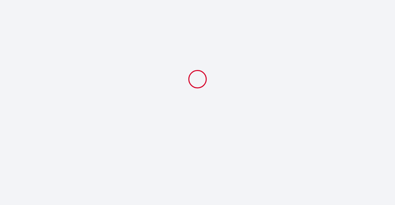
select select
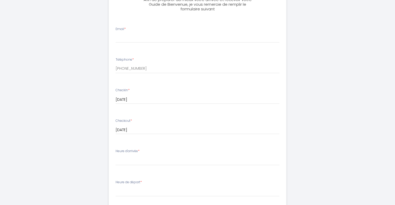
scroll to position [158, 0]
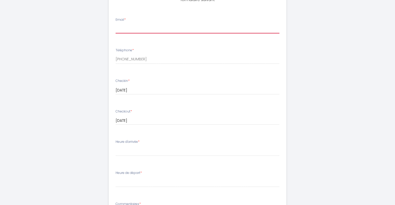
click at [161, 33] on input "Email *" at bounding box center [198, 28] width 164 height 9
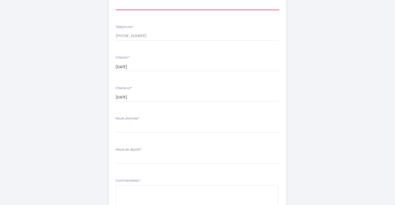
scroll to position [182, 0]
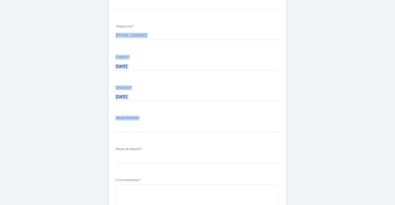
drag, startPoint x: 163, startPoint y: 30, endPoint x: 150, endPoint y: 123, distance: 94.3
click at [150, 123] on ul "Email * Téléphone * [PHONE_NUMBER] Checkin * [DATE] < [DATE] > Sun Mon Tue Wed …" at bounding box center [198, 133] width 184 height 293
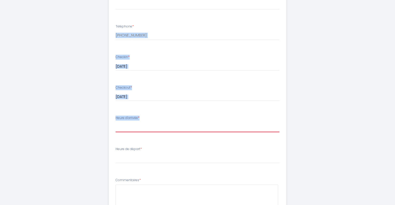
click at [150, 123] on select "16:00 16:30 17:00 17:30 18:00 18:30 19:00 19:30 20:00 20:30 21:00 21:30 22:00 2…" at bounding box center [198, 128] width 164 height 10
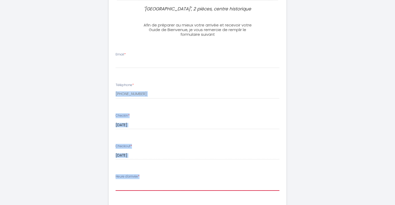
scroll to position [123, 0]
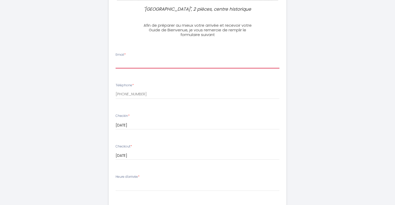
click at [179, 61] on input "Email *" at bounding box center [198, 63] width 164 height 9
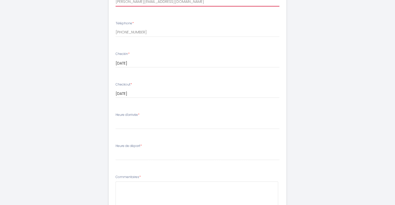
scroll to position [186, 0]
type input "[PERSON_NAME][EMAIL_ADDRESS][DOMAIN_NAME]"
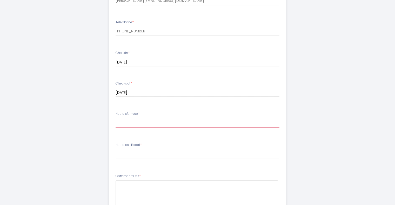
click at [159, 123] on select "16:00 16:30 17:00 17:30 18:00 18:30 19:00 19:30 20:00 20:30 21:00 21:30 22:00 2…" at bounding box center [198, 123] width 164 height 10
select select "19:00"
click at [116, 118] on select "16:00 16:30 17:00 17:30 18:00 18:30 19:00 19:30 20:00 20:30 21:00 21:30 22:00 2…" at bounding box center [198, 123] width 164 height 10
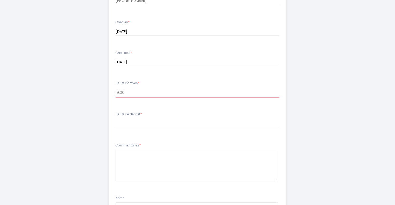
scroll to position [218, 0]
click at [135, 91] on select "16:00 16:30 17:00 17:30 18:00 18:30 19:00 19:30 20:00 20:30 21:00 21:30 22:00 2…" at bounding box center [198, 91] width 164 height 10
click at [116, 86] on select "16:00 16:30 17:00 17:30 18:00 18:30 19:00 19:30 20:00 20:30 21:00 21:30 22:00 2…" at bounding box center [198, 91] width 164 height 10
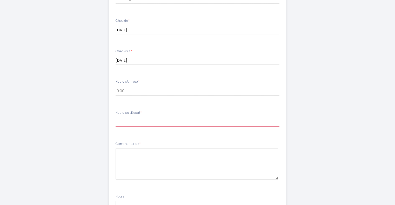
click at [139, 120] on select "00:00 00:30 01:00 01:30 02:00 02:30 03:00 03:30 04:00 04:30 05:00 05:30 06:00 0…" at bounding box center [198, 122] width 164 height 10
select select "10:00"
click at [116, 117] on select "00:00 00:30 01:00 01:30 02:00 02:30 03:00 03:30 04:00 04:30 05:00 05:30 06:00 0…" at bounding box center [198, 122] width 164 height 10
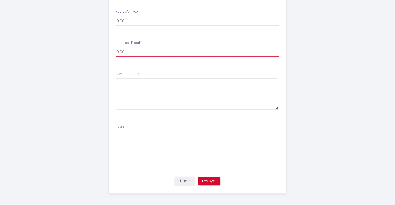
scroll to position [289, 0]
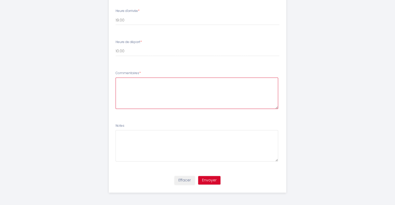
click at [145, 94] on textarea at bounding box center [197, 93] width 163 height 31
type textarea "We look forward to our short stay."
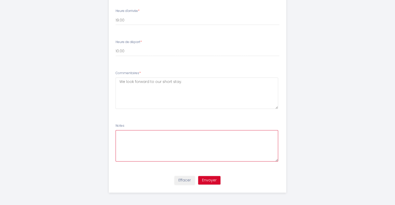
click at [172, 141] on textarea at bounding box center [197, 145] width 163 height 31
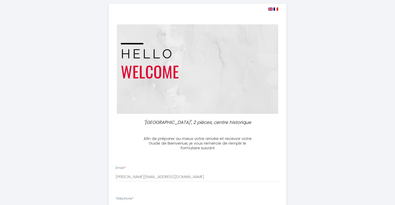
scroll to position [0, 0]
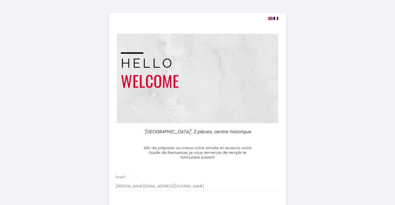
click at [270, 17] on img at bounding box center [270, 18] width 5 height 3
click at [270, 19] on img at bounding box center [270, 18] width 5 height 3
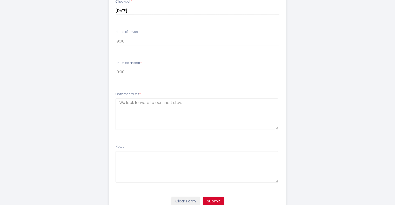
scroll to position [289, 0]
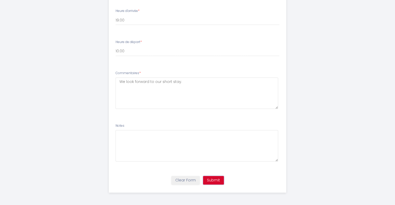
click at [213, 180] on button "Submit" at bounding box center [213, 180] width 21 height 9
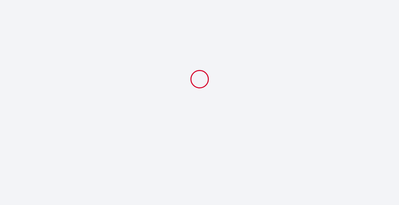
select select "19:00"
select select "10:00"
